Goal: Task Accomplishment & Management: Manage account settings

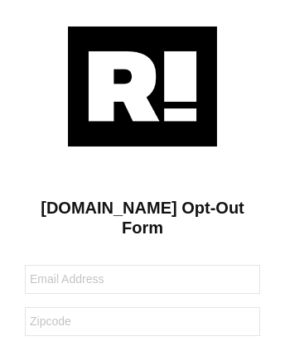
click at [143, 85] on img at bounding box center [142, 87] width 149 height 120
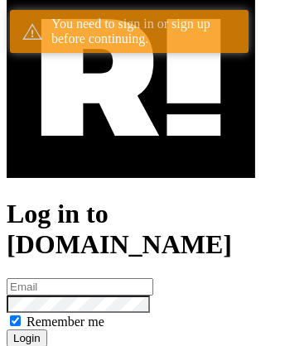
scroll to position [305, 0]
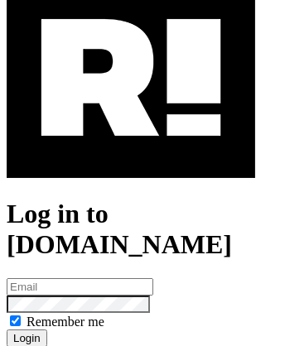
click at [131, 150] on img at bounding box center [131, 78] width 249 height 201
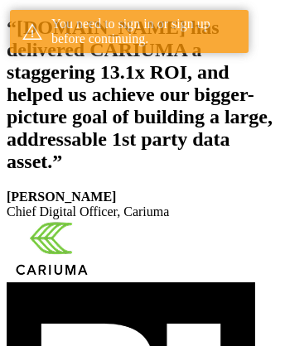
scroll to position [305, 0]
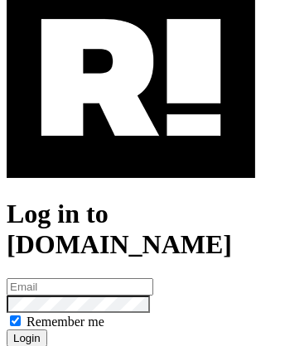
click at [131, 150] on img at bounding box center [131, 78] width 249 height 201
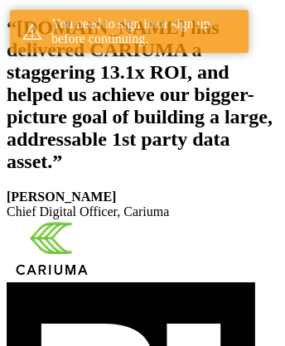
scroll to position [305, 0]
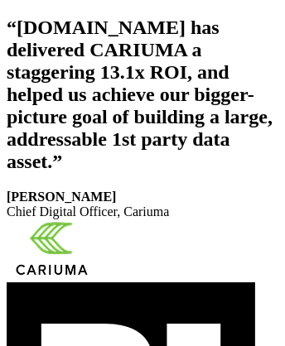
scroll to position [279, 0]
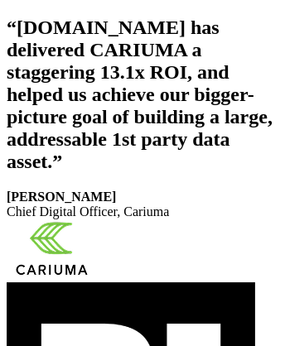
scroll to position [279, 0]
